Goal: Task Accomplishment & Management: Use online tool/utility

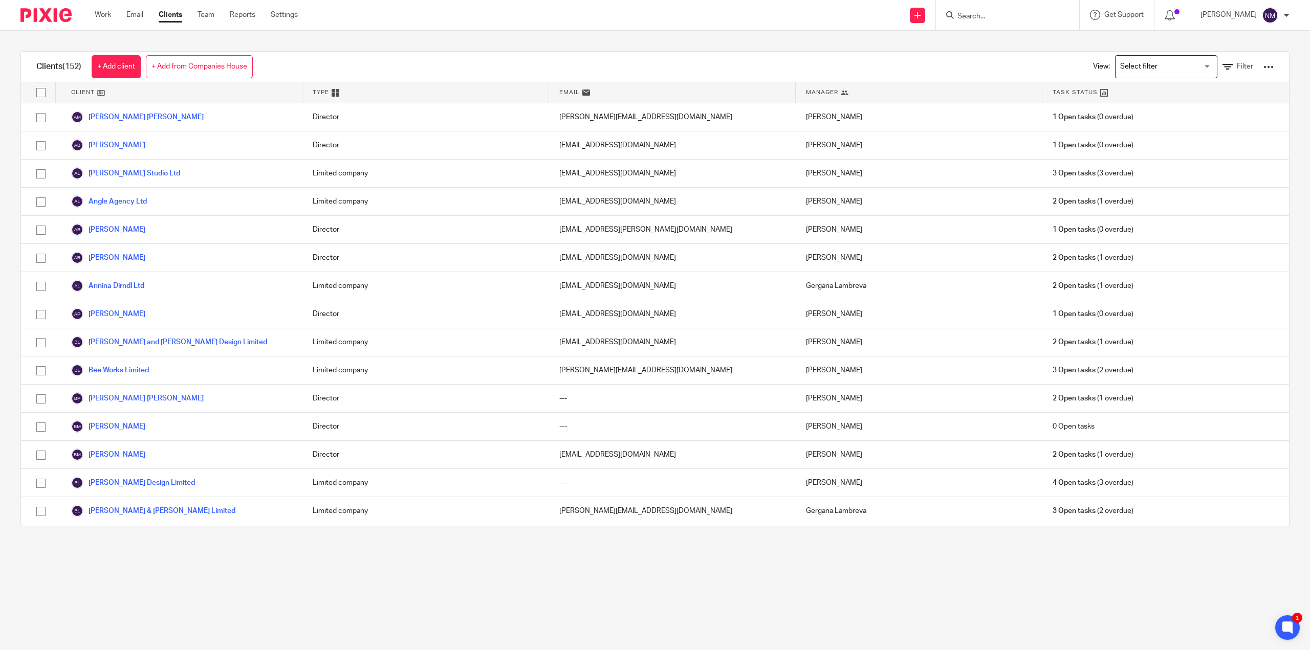
click at [964, 12] on input "Search" at bounding box center [1002, 16] width 92 height 9
type input "gaud"
click at [983, 39] on link at bounding box center [1025, 39] width 143 height 15
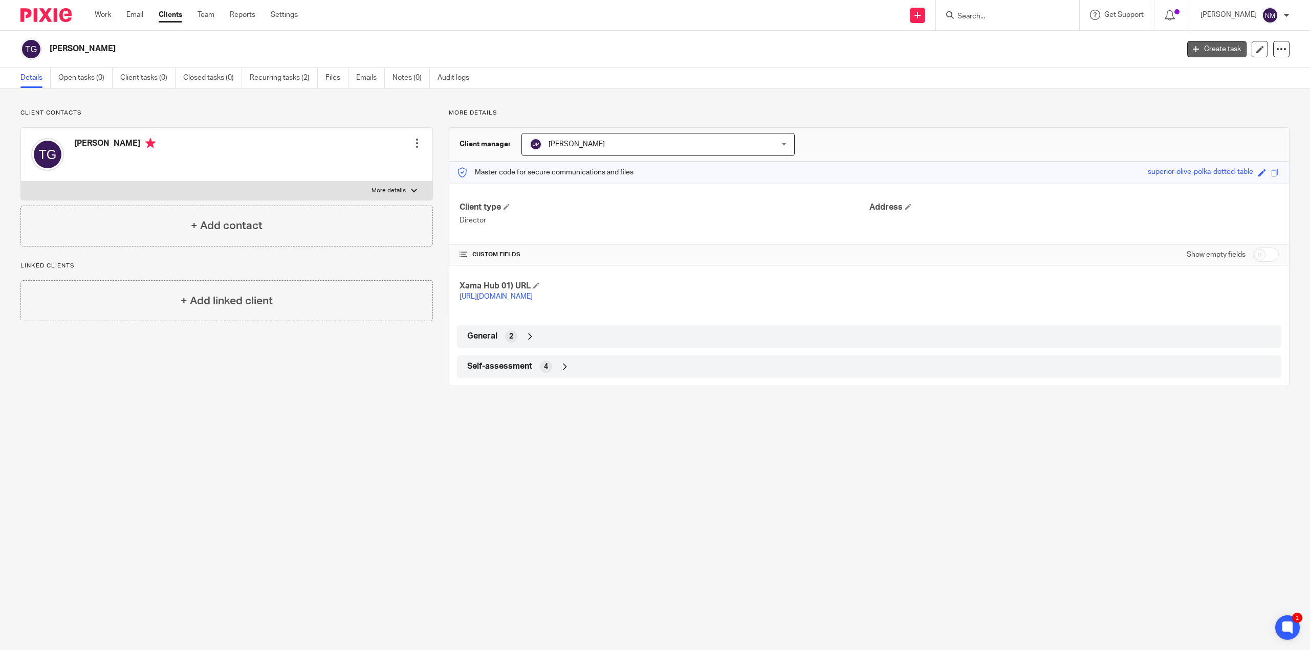
click at [1218, 48] on link "Create task" at bounding box center [1216, 49] width 59 height 16
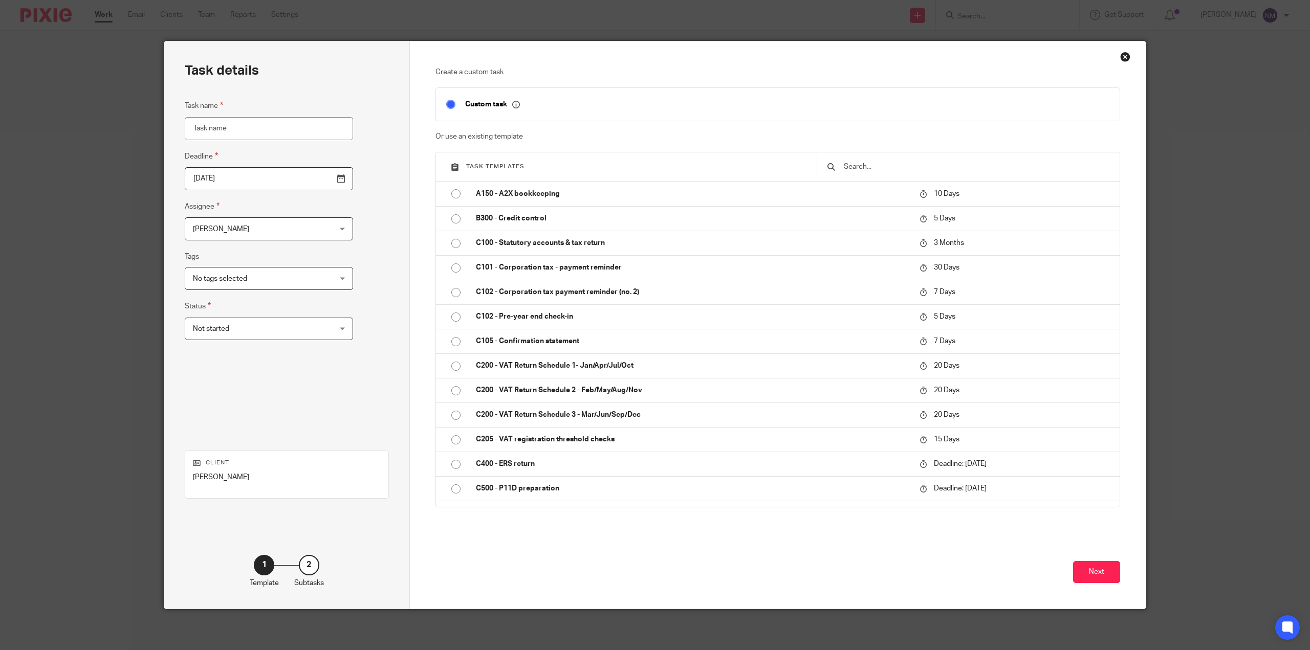
click at [208, 130] on input "Task name" at bounding box center [269, 128] width 168 height 23
type input "Sole Trader VAT return - Sep-25"
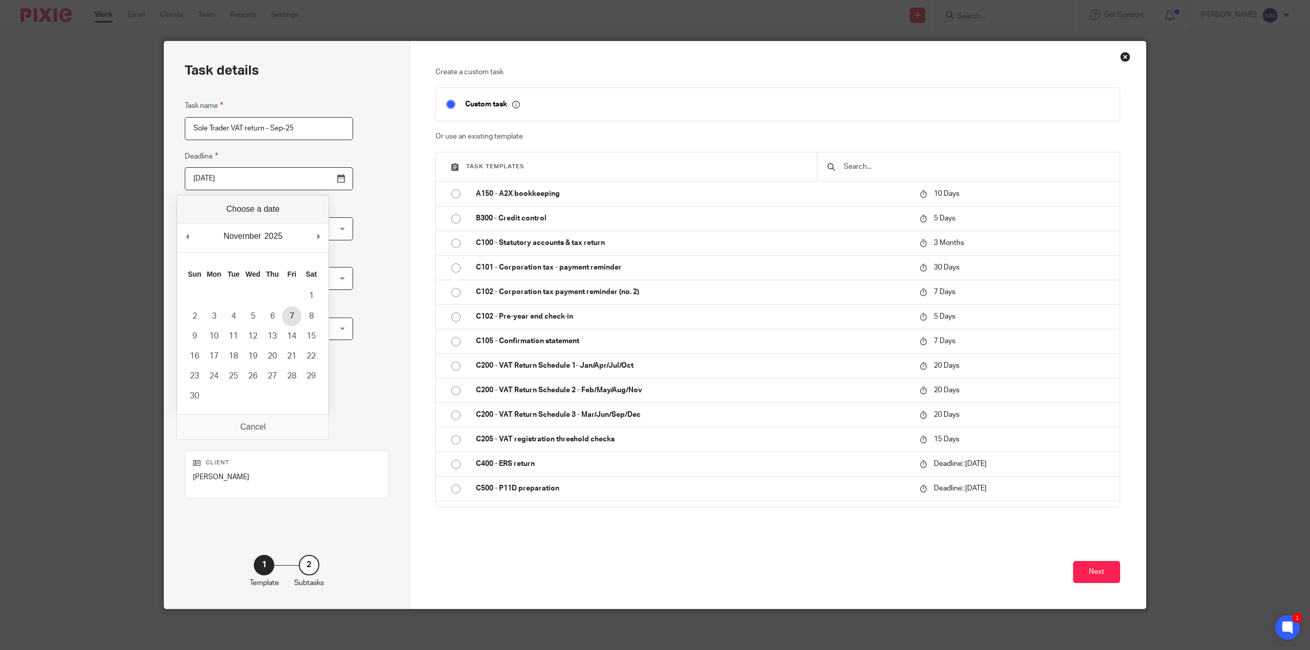
type input "2025-11-07"
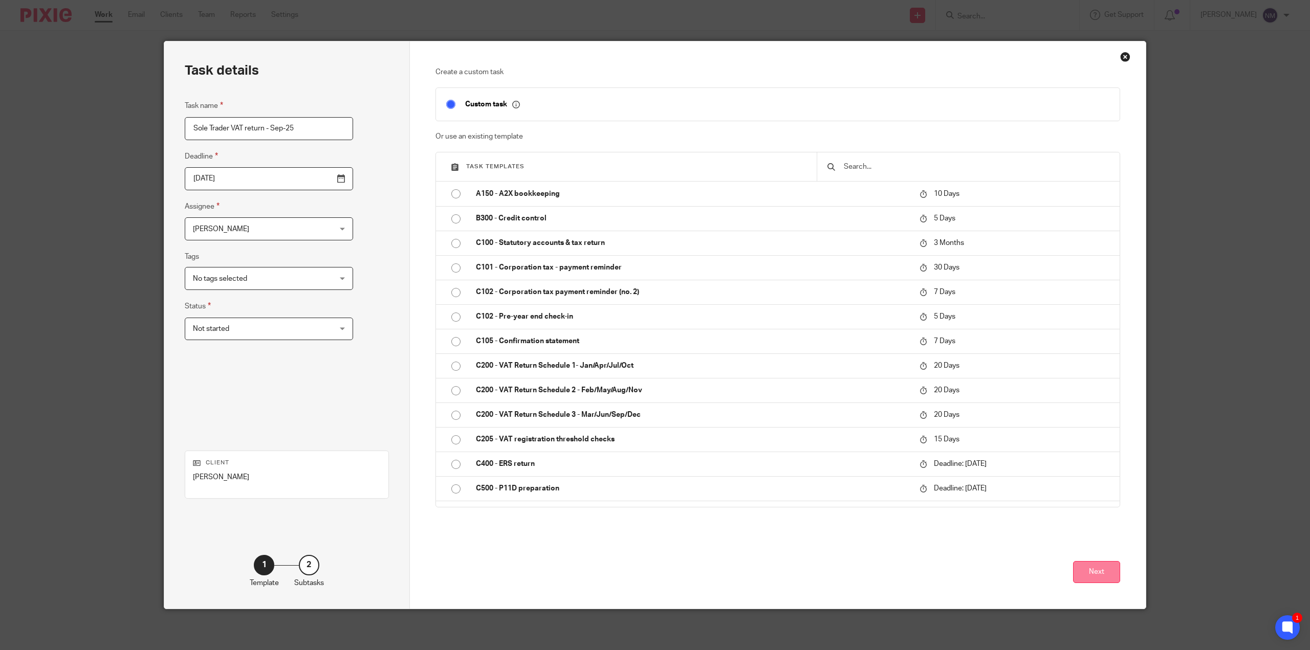
click at [1106, 569] on button "Next" at bounding box center [1096, 572] width 47 height 22
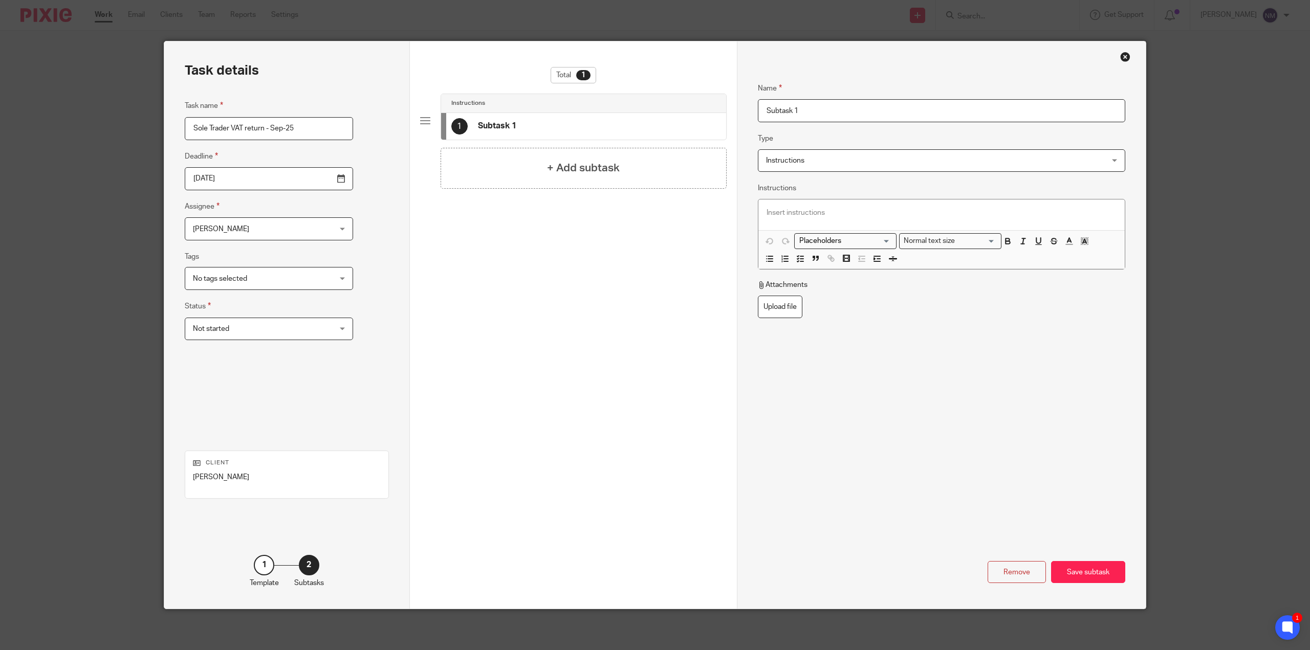
click at [1106, 569] on div "Save subtask" at bounding box center [1088, 572] width 74 height 22
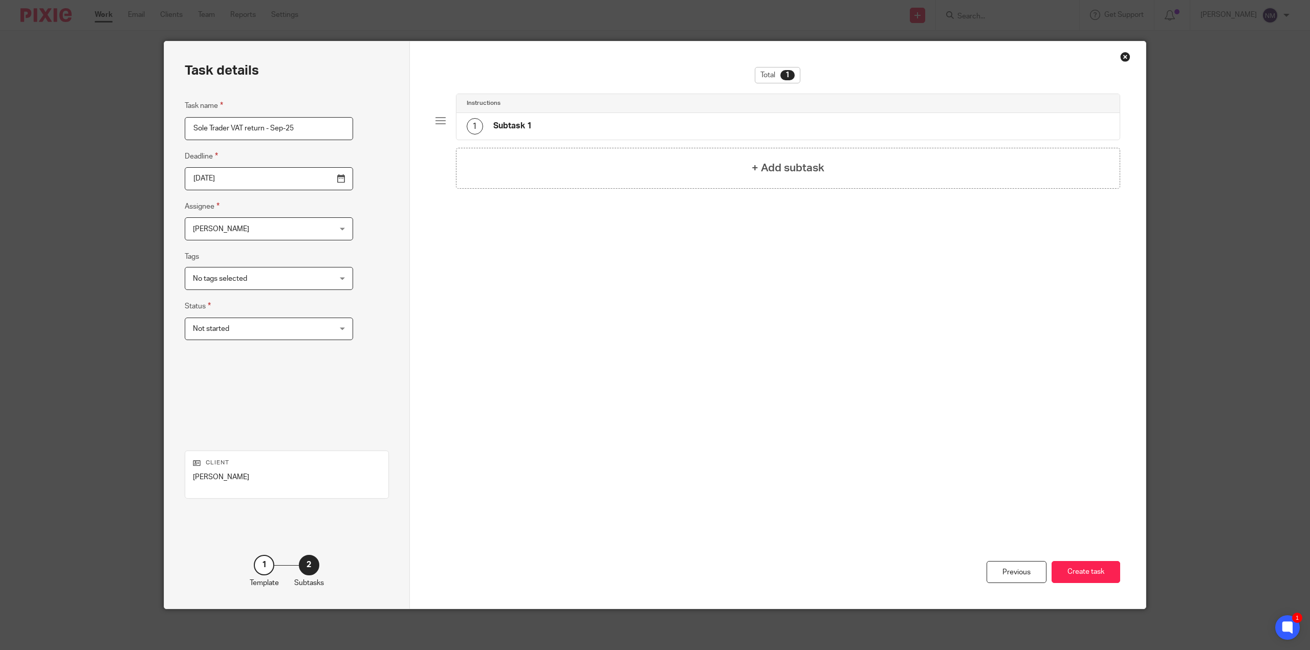
click at [1106, 569] on button "Create task" at bounding box center [1086, 572] width 69 height 22
